Goal: Check status: Check status

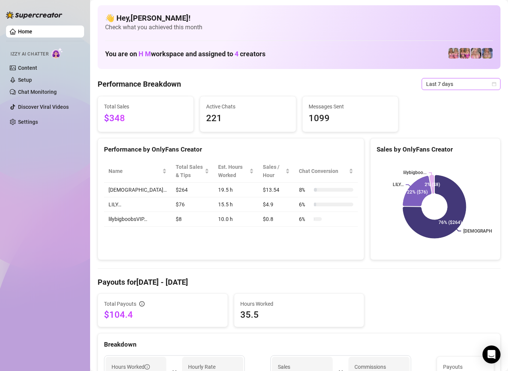
click at [470, 81] on span "Last 7 days" at bounding box center [461, 83] width 70 height 11
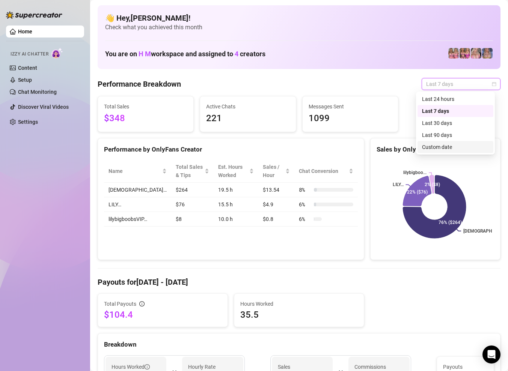
click at [445, 145] on div "Custom date" at bounding box center [455, 147] width 67 height 8
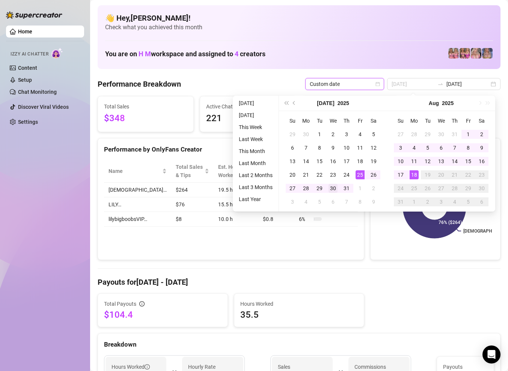
type input "[DATE]"
click at [333, 186] on div "30" at bounding box center [332, 188] width 9 height 9
type input "[DATE]"
click at [411, 174] on div "18" at bounding box center [413, 174] width 9 height 9
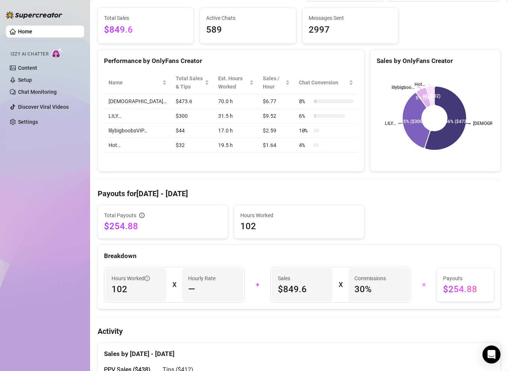
scroll to position [140, 0]
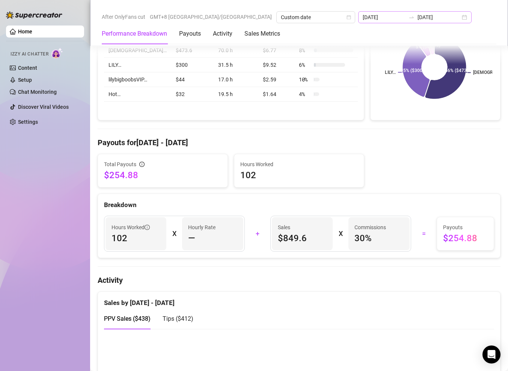
click at [371, 20] on div "[DATE] [DATE]" at bounding box center [414, 17] width 113 height 12
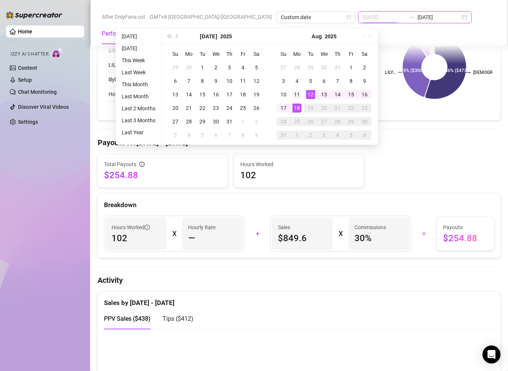
type input "[DATE]"
click at [300, 94] on div "11" at bounding box center [296, 94] width 9 height 9
type input "[DATE]"
click at [294, 109] on div "18" at bounding box center [296, 108] width 9 height 9
type input "[DATE]"
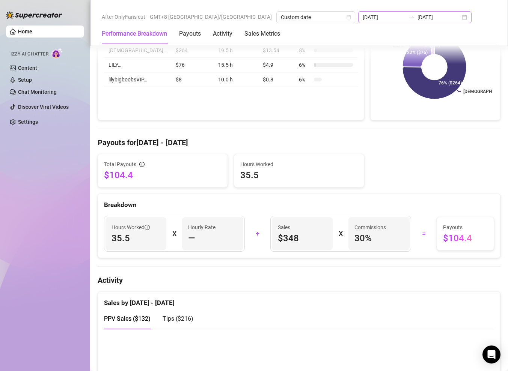
click at [368, 20] on div "[DATE] [DATE]" at bounding box center [414, 17] width 113 height 12
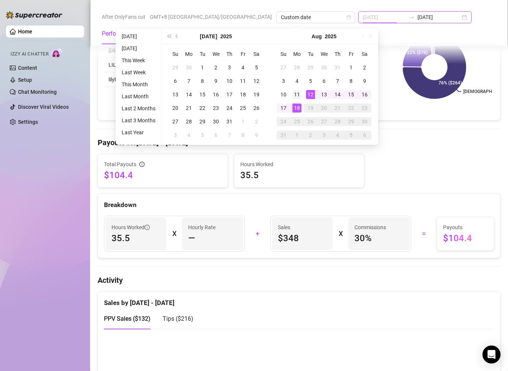
type input "[DATE]"
click at [296, 96] on div "11" at bounding box center [296, 94] width 9 height 9
type input "[DATE]"
